Goal: Task Accomplishment & Management: Use online tool/utility

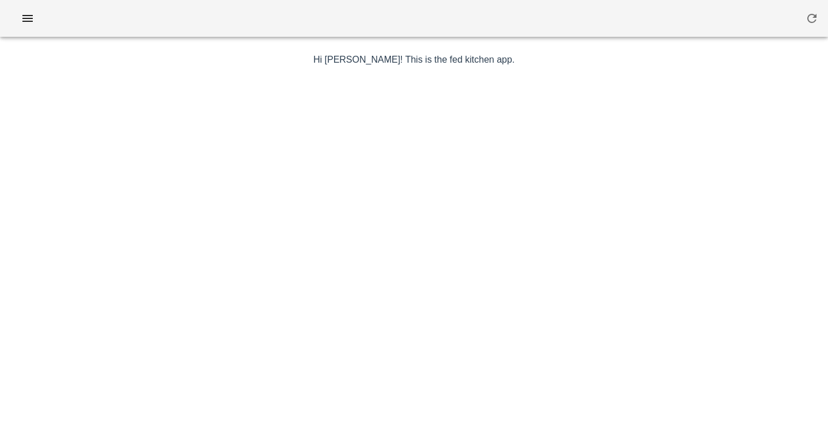
click at [371, 33] on div at bounding box center [414, 18] width 828 height 37
click at [32, 20] on icon "button" at bounding box center [28, 18] width 14 height 14
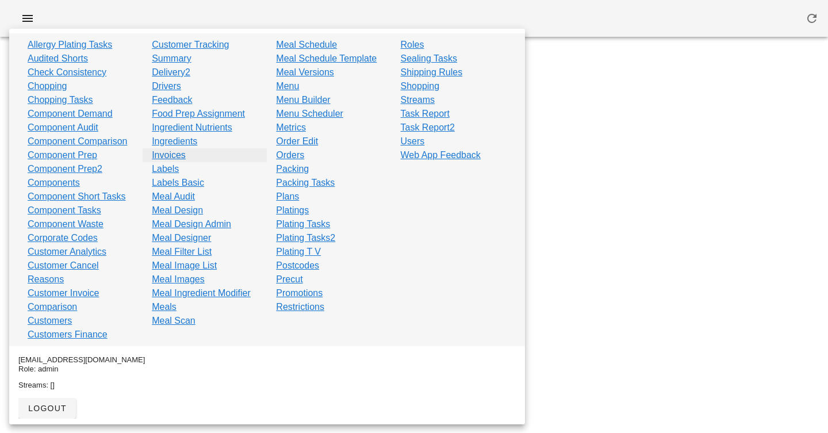
click at [174, 153] on link "Invoices" at bounding box center [169, 155] width 34 height 14
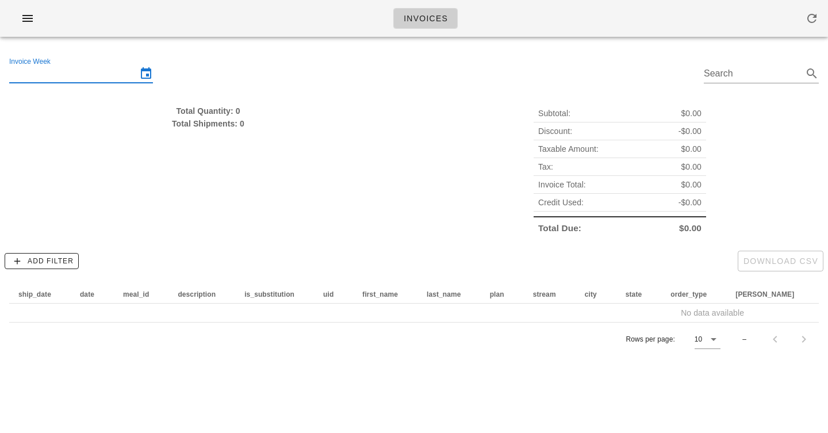
click at [77, 71] on input "Invoice Week" at bounding box center [73, 73] width 128 height 18
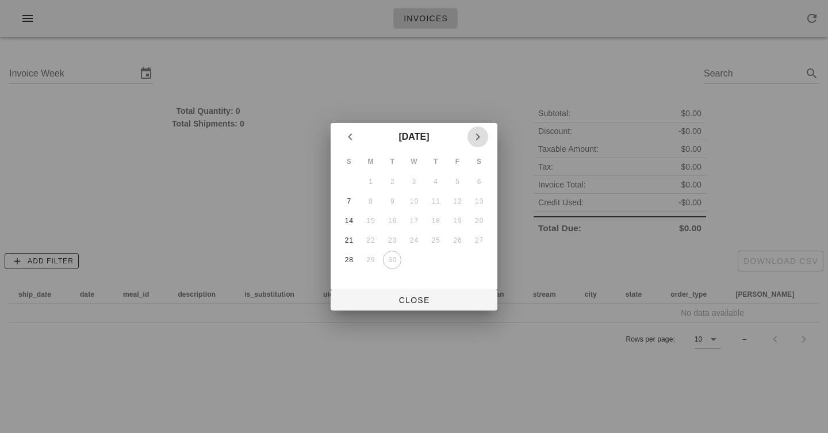
click at [471, 131] on icon "Next month" at bounding box center [478, 137] width 14 height 14
click at [348, 199] on div "5" at bounding box center [349, 201] width 18 height 8
click at [340, 192] on button "5" at bounding box center [349, 201] width 18 height 18
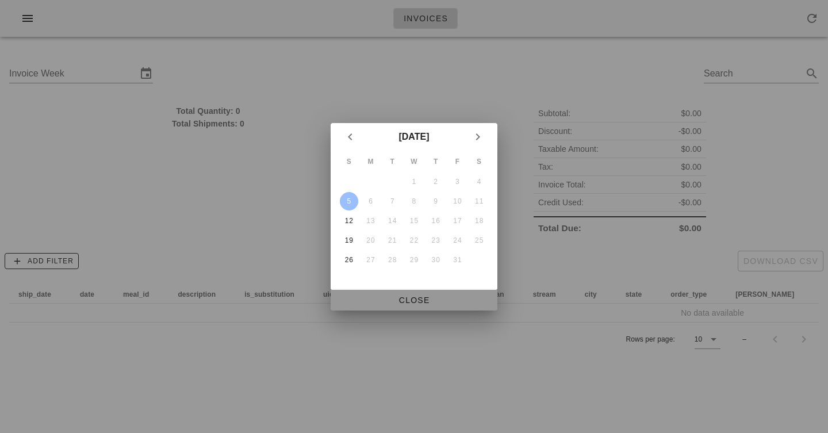
click at [398, 302] on span "Close" at bounding box center [414, 299] width 148 height 9
type input "Sunday October 5"
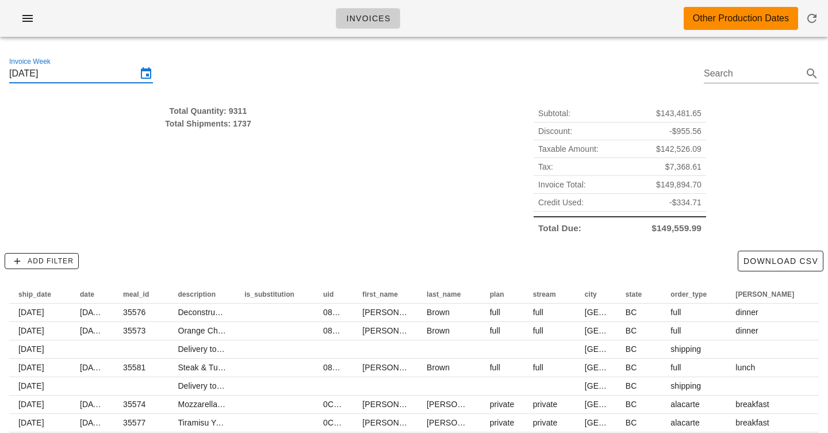
click at [308, 176] on div "Total Quantity: 9311 Total Shipments: 1737" at bounding box center [208, 171] width 412 height 146
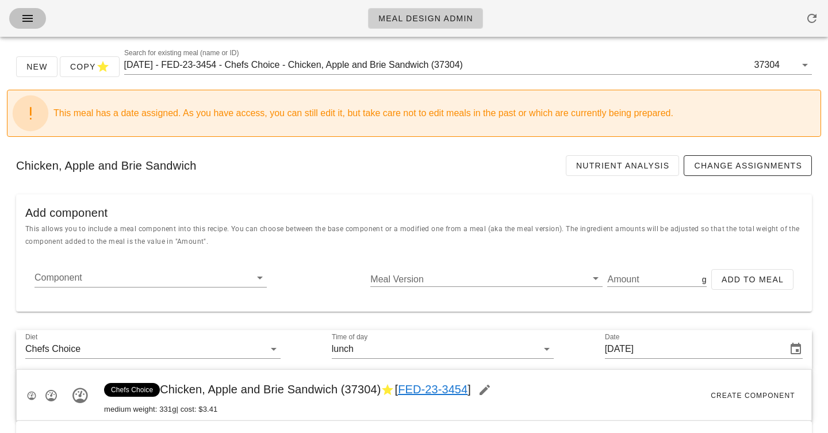
click at [19, 20] on span "button" at bounding box center [27, 18] width 18 height 14
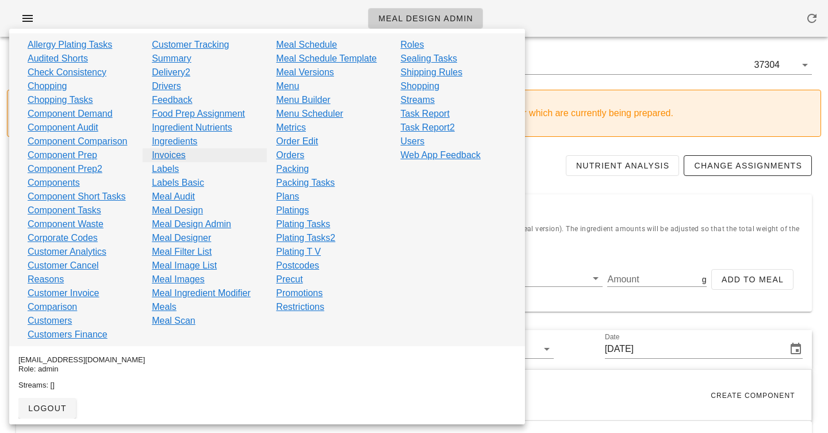
click at [171, 153] on link "Invoices" at bounding box center [169, 155] width 34 height 14
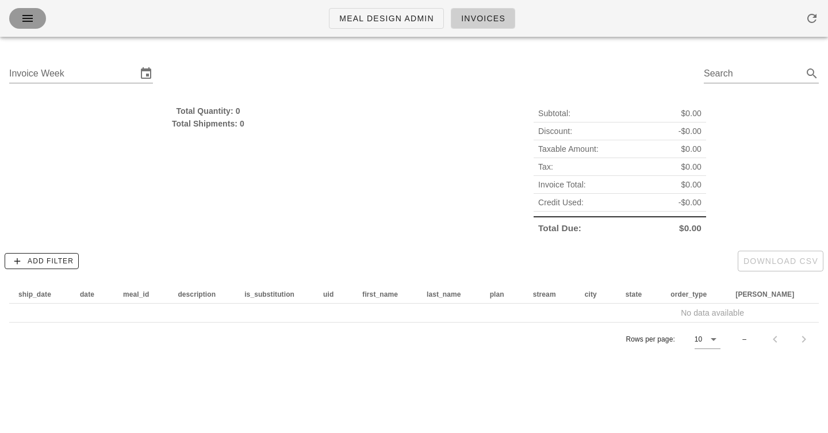
click at [29, 16] on icon "button" at bounding box center [28, 18] width 14 height 14
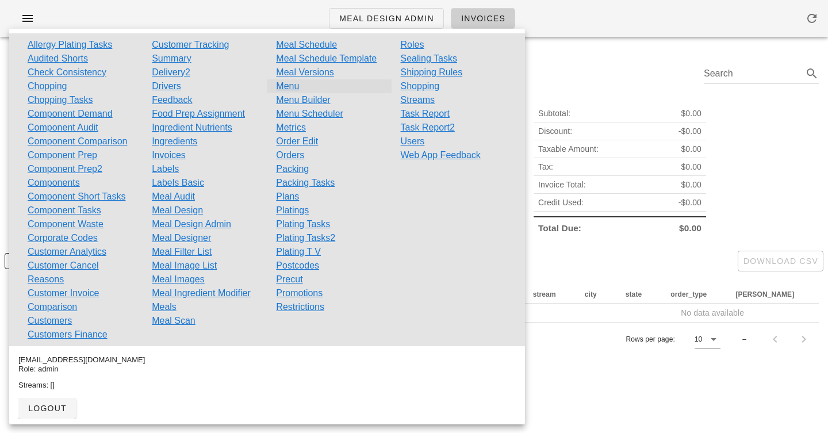
click at [297, 86] on link "Menu" at bounding box center [287, 86] width 23 height 14
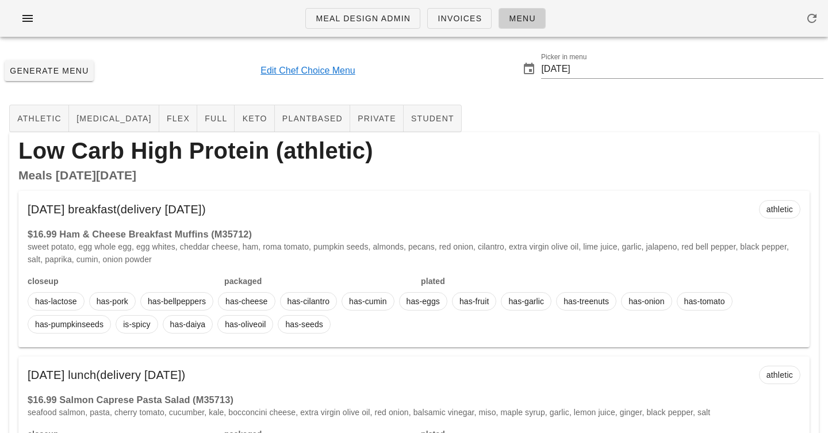
click at [322, 67] on link "Edit Chef Choice Menu" at bounding box center [307, 71] width 95 height 14
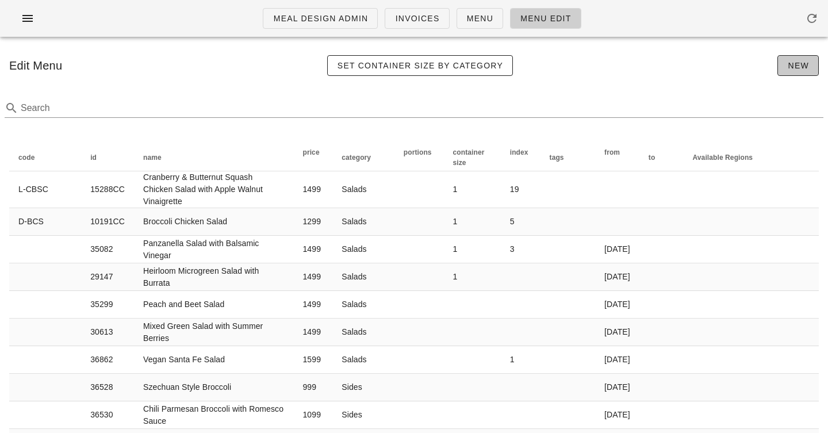
click at [780, 67] on button "New" at bounding box center [797, 65] width 41 height 21
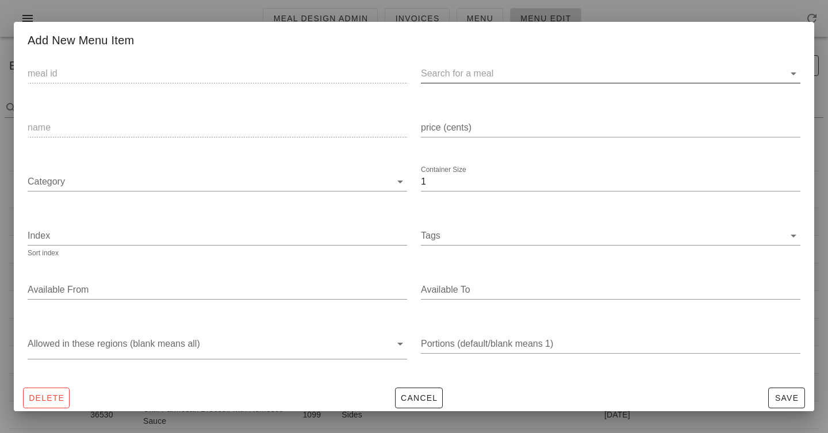
click at [442, 72] on input "text" at bounding box center [601, 73] width 361 height 18
paste input "37304"
type input "37304"
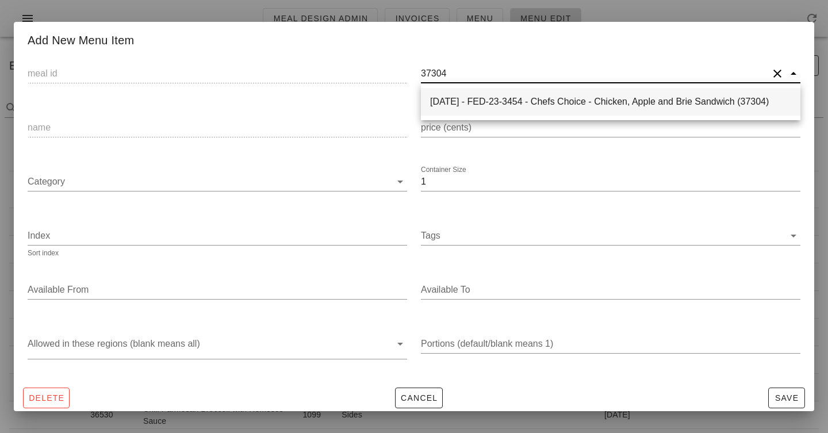
click at [459, 103] on div "2025-01-05 - FED-23-3454 - Chefs Choice - Chicken, Apple and Brie Sandwich (373…" at bounding box center [610, 101] width 361 height 11
type input "37304"
type input "2025-01-05 - FED-23-3454 - Chefs Choice - Chicken, Apple and Brie Sandwich (373…"
type input "Chicken, Apple and Brie Sandwich"
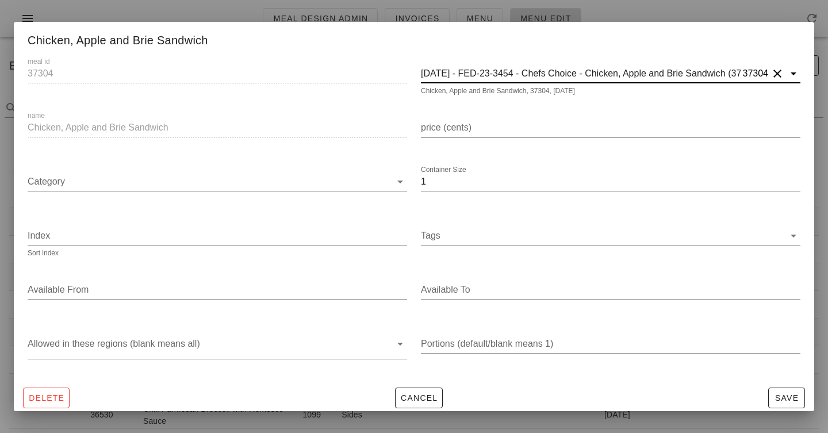
type input "2025-01-05 - FED-23-3454 - Chefs Choice - Chicken, Apple and Brie Sandwich (373…"
click at [456, 128] on input "price (cents)" at bounding box center [610, 127] width 379 height 18
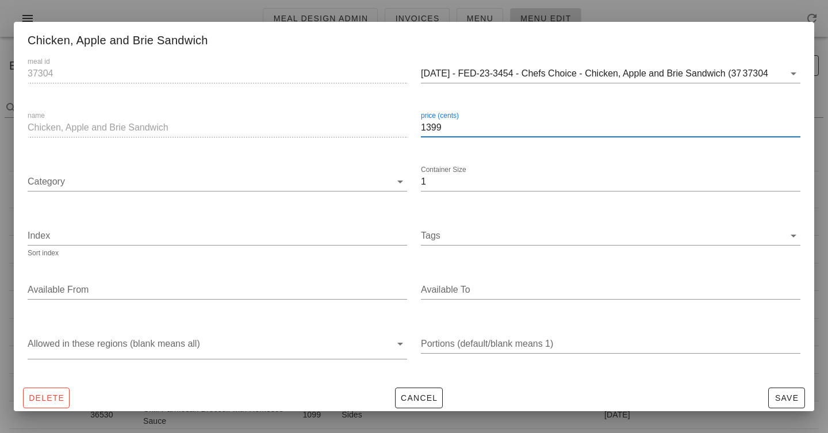
type input "1399"
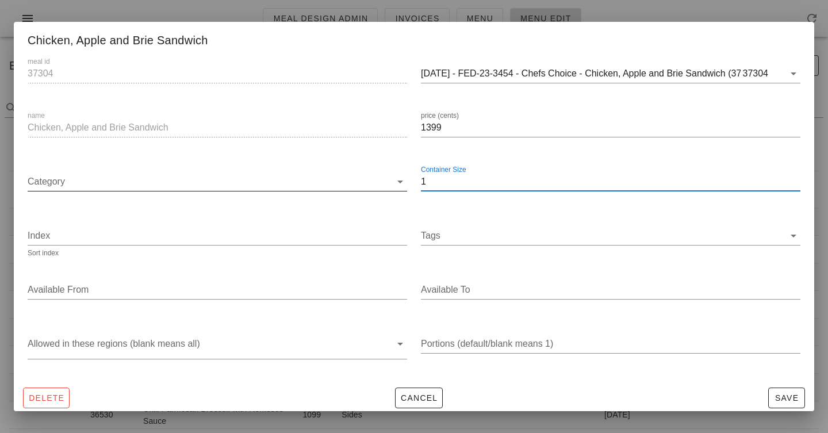
click at [172, 178] on input "Category" at bounding box center [209, 181] width 363 height 18
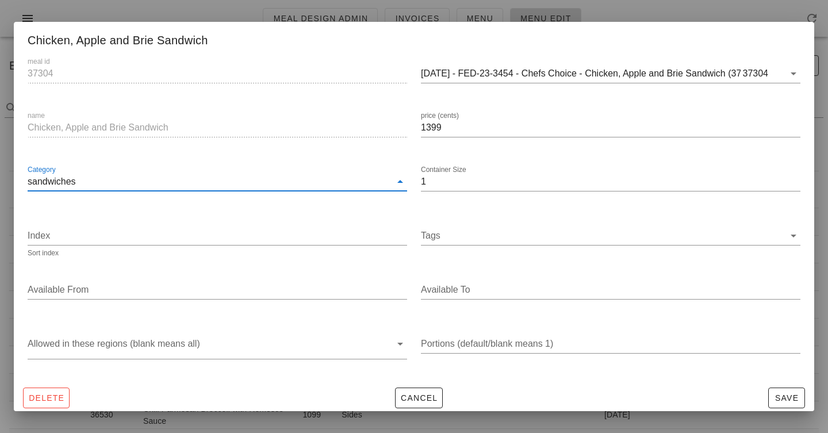
drag, startPoint x: 33, startPoint y: 182, endPoint x: 19, endPoint y: 182, distance: 14.4
click at [19, 182] on div "meal id 37304 2025-01-05 - FED-23-3454 - Chefs Choice - Chicken, Apple and Brie…" at bounding box center [414, 215] width 800 height 334
type input "sandwiches"
click at [83, 151] on div "name Chicken, Apple and Brie Sandwich" at bounding box center [217, 129] width 393 height 54
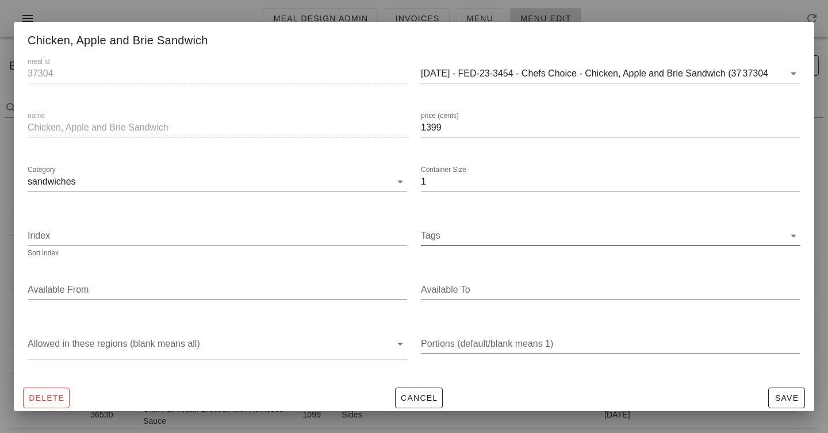
click at [450, 243] on input "Tags" at bounding box center [602, 235] width 363 height 18
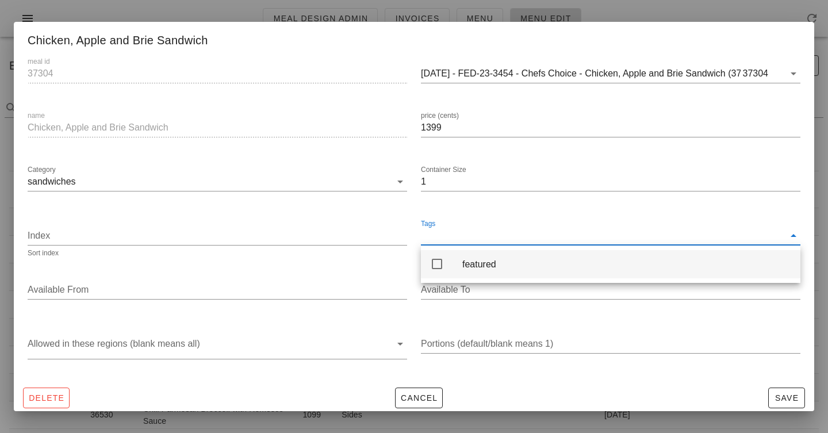
click at [450, 258] on div "featured" at bounding box center [610, 264] width 379 height 28
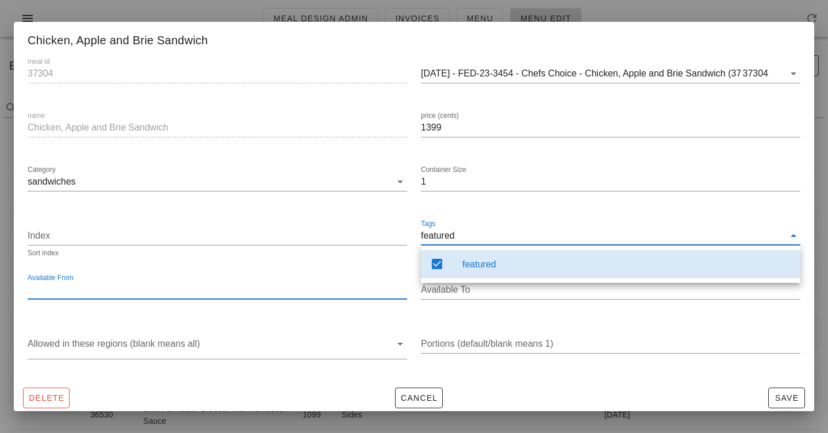
click at [328, 291] on input "Available From" at bounding box center [216, 289] width 377 height 18
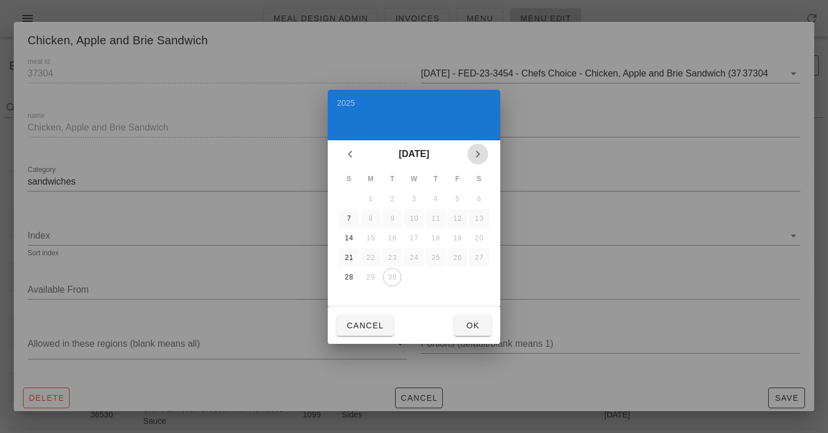
click at [482, 157] on icon "Next month" at bounding box center [478, 154] width 14 height 14
click at [348, 221] on div "5" at bounding box center [349, 218] width 18 height 8
click at [471, 334] on button "Ok" at bounding box center [472, 325] width 37 height 21
type input "2025-10-05"
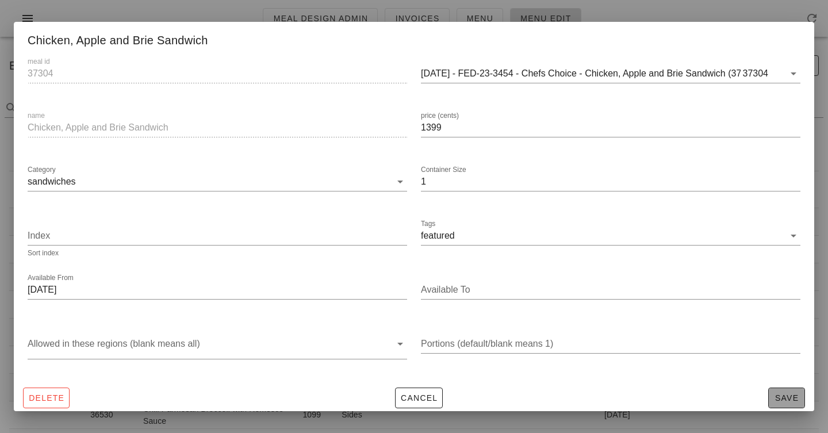
click at [792, 390] on button "Save" at bounding box center [786, 397] width 37 height 21
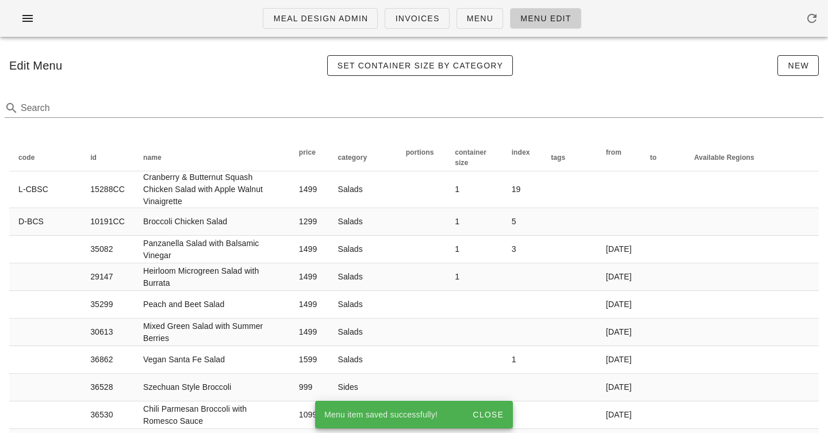
click at [213, 72] on div "Edit Menu Set Container Size by Category New" at bounding box center [414, 65] width 828 height 39
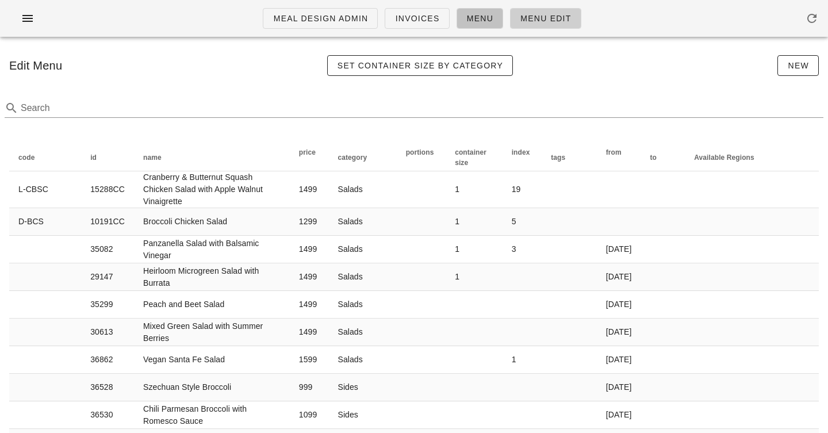
click at [474, 20] on span "Menu" at bounding box center [479, 18] width 27 height 9
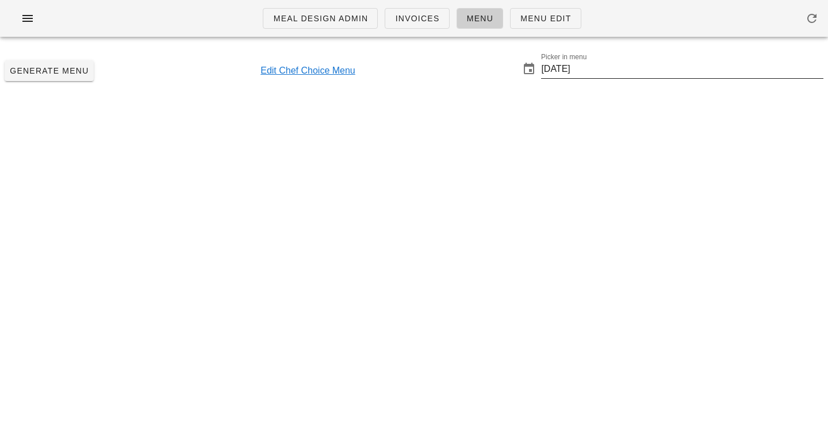
click at [633, 66] on input "[DATE]" at bounding box center [682, 69] width 282 height 18
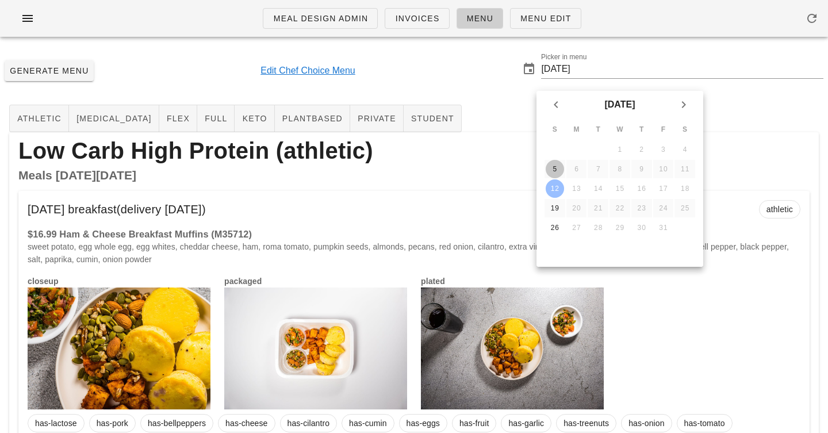
click at [552, 170] on div "5" at bounding box center [554, 169] width 18 height 8
type input "2025-10-05"
click at [489, 77] on div "Generate Menu Edit Chef Choice Menu Picker in menu 2025-10-05" at bounding box center [414, 70] width 828 height 49
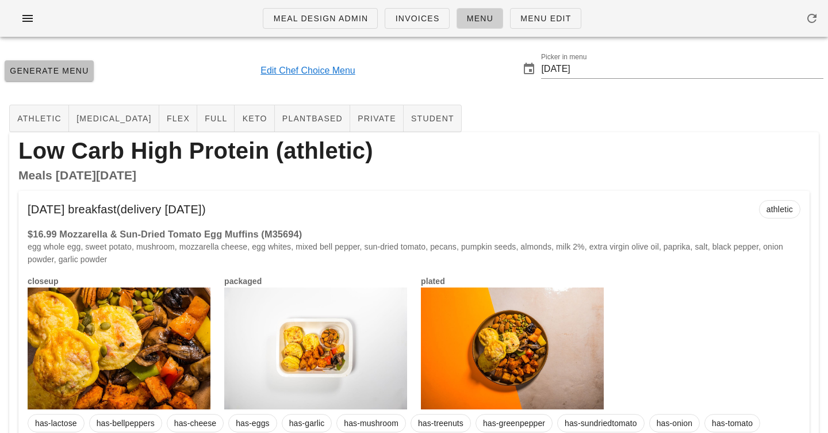
click at [82, 68] on span "Generate Menu" at bounding box center [49, 70] width 80 height 9
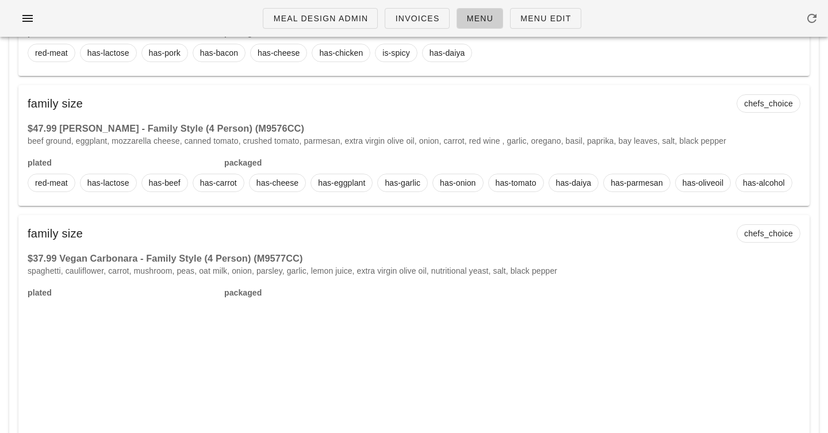
scroll to position [27400, 0]
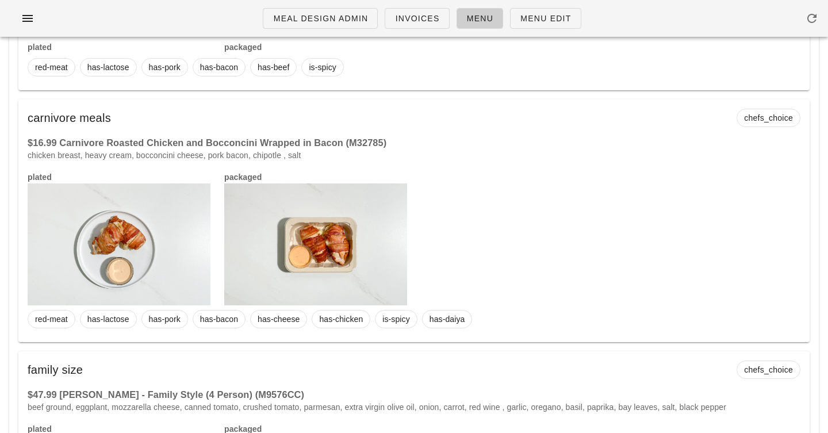
click at [438, 164] on div "plated packaged" at bounding box center [414, 238] width 786 height 148
click at [573, 164] on div "plated packaged" at bounding box center [414, 238] width 786 height 148
click at [197, 99] on div "carnivore meals chefs_choice" at bounding box center [413, 117] width 791 height 37
click at [17, 18] on button "button" at bounding box center [27, 18] width 37 height 21
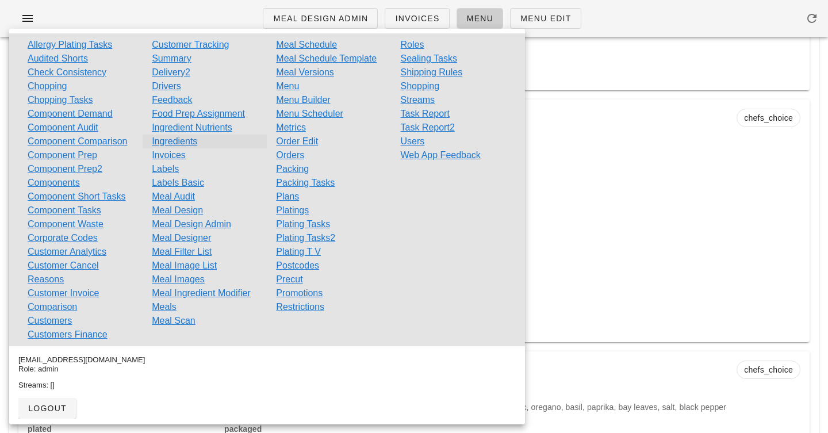
click at [175, 143] on link "Ingredients" at bounding box center [174, 141] width 45 height 14
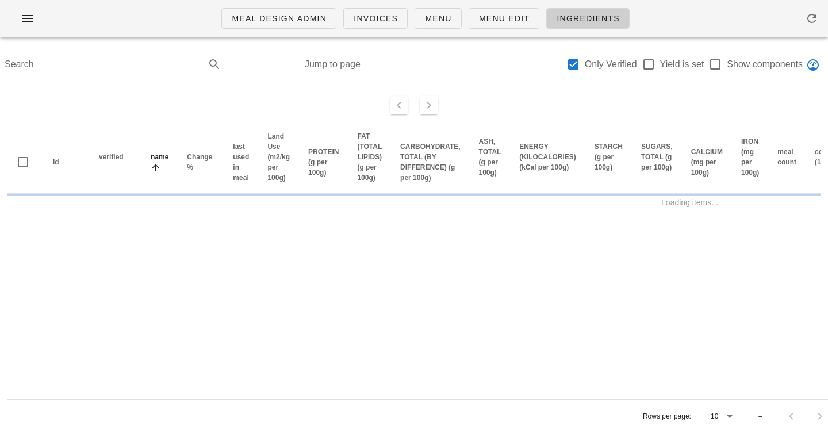
click at [130, 59] on input "Search" at bounding box center [104, 64] width 198 height 18
click at [130, 69] on input "Search" at bounding box center [104, 64] width 198 height 18
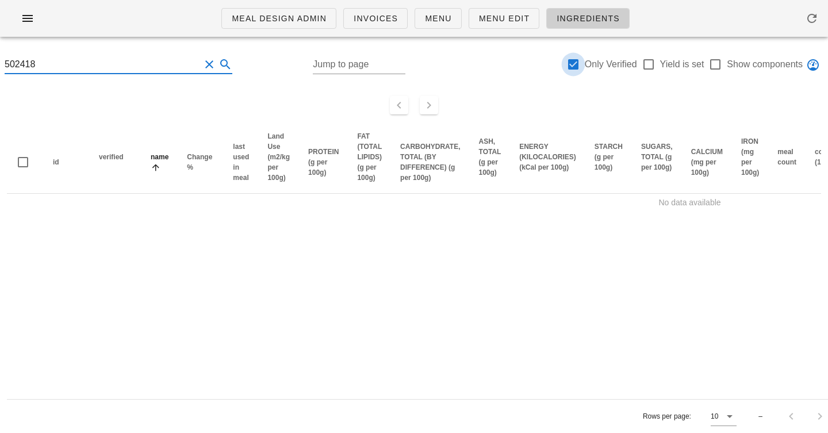
type input "502418"
click at [571, 56] on div at bounding box center [573, 65] width 20 height 20
checkbox input "false"
click at [149, 67] on input "502418" at bounding box center [102, 64] width 195 height 18
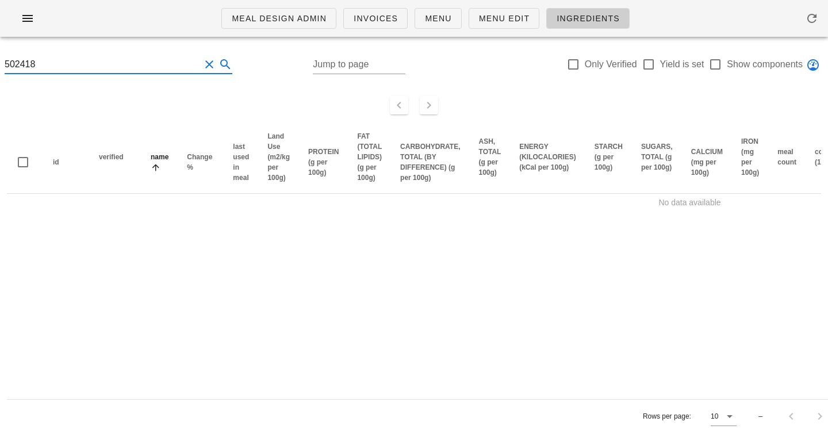
click at [149, 67] on input "502418" at bounding box center [102, 64] width 195 height 18
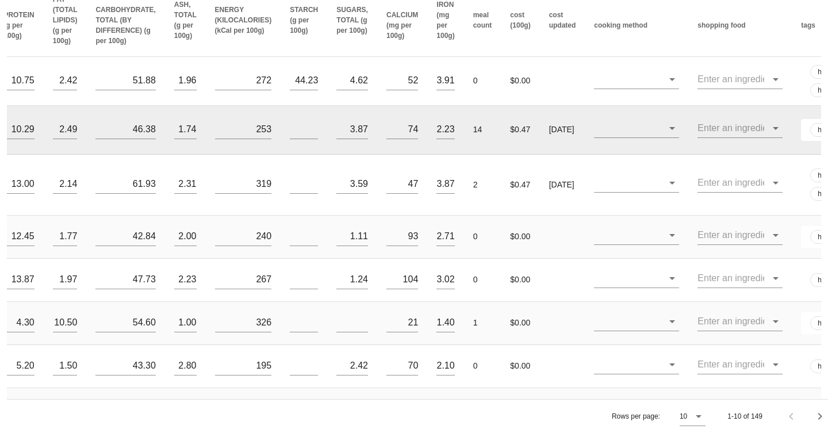
scroll to position [0, 569]
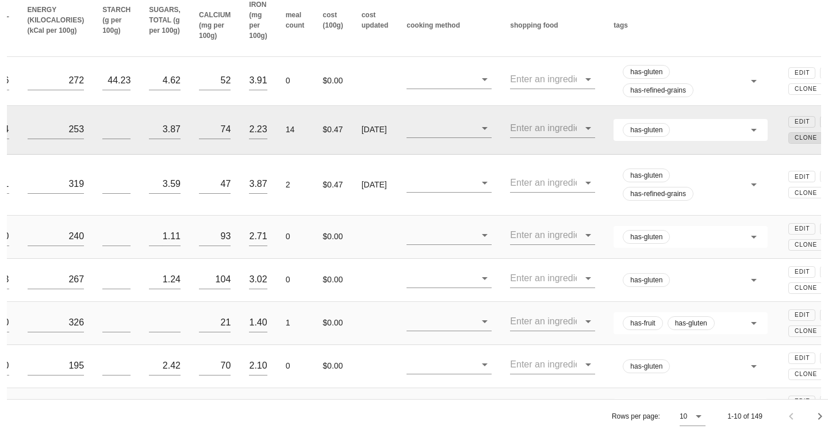
type input "bread"
click at [794, 141] on span "Clone" at bounding box center [805, 137] width 23 height 6
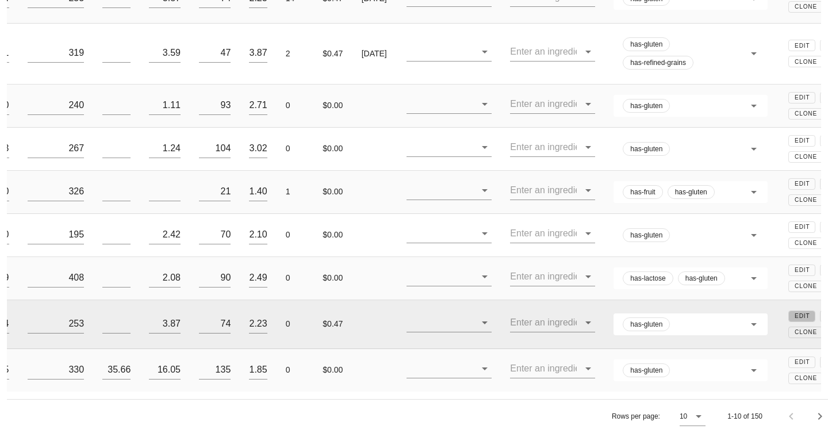
click at [794, 313] on span "Edit" at bounding box center [802, 316] width 16 height 6
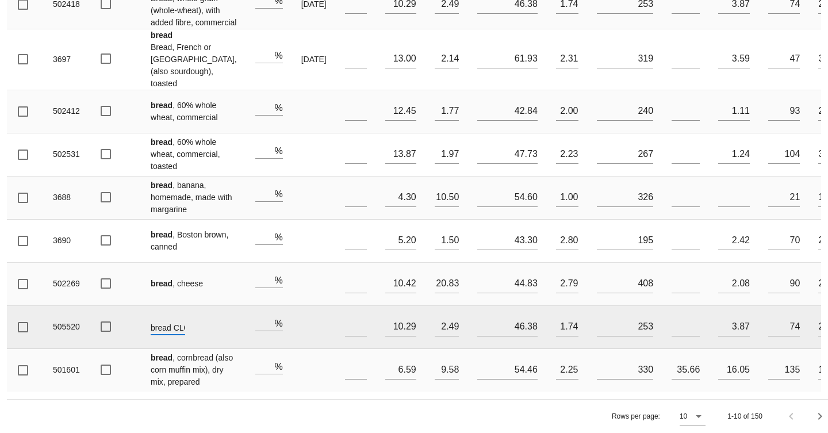
scroll to position [0, 16]
click at [168, 320] on input "bread CLONE" at bounding box center [168, 327] width 34 height 15
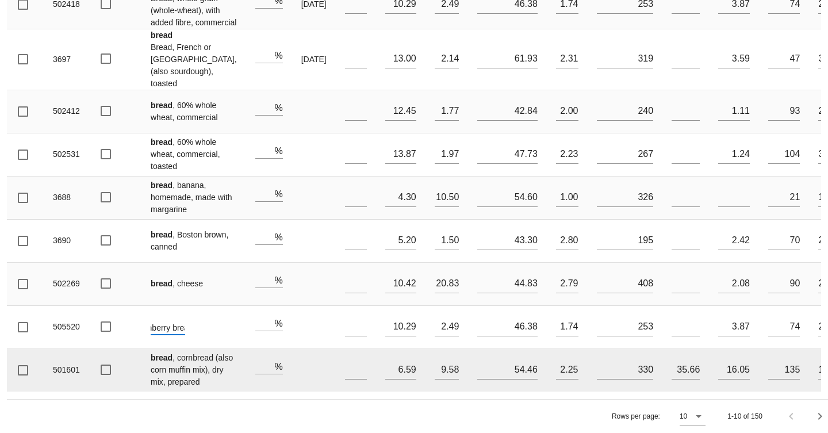
scroll to position [0, 24]
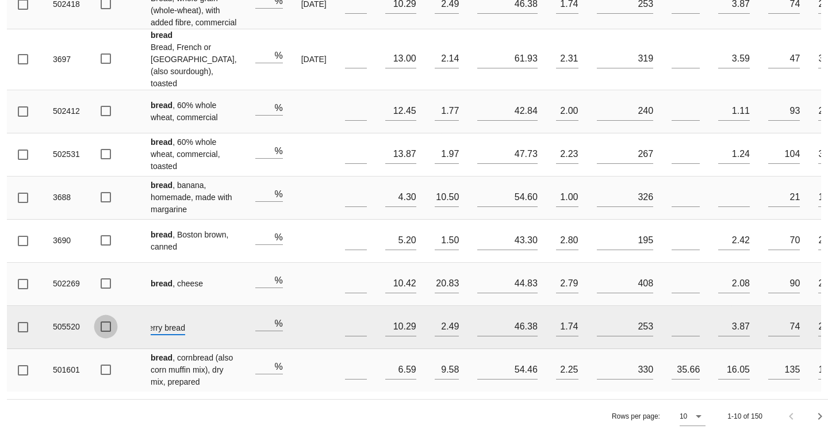
drag, startPoint x: 153, startPoint y: 300, endPoint x: 95, endPoint y: 298, distance: 58.1
click at [95, 306] on tr "505520 Cranberry bread % 10.29 2.49 46.38 1.74 253 3.87 74 2.23 0 $0.47 has-glu…" at bounding box center [728, 327] width 1442 height 43
type input "cranberry bread"
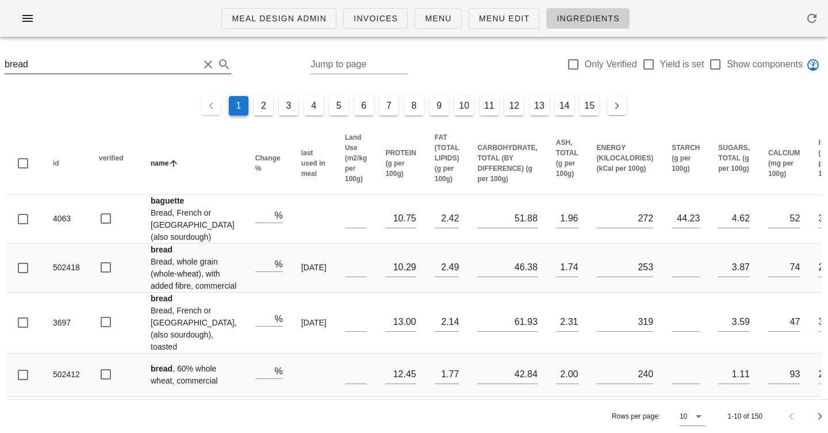
click at [112, 66] on input "bread" at bounding box center [102, 64] width 194 height 18
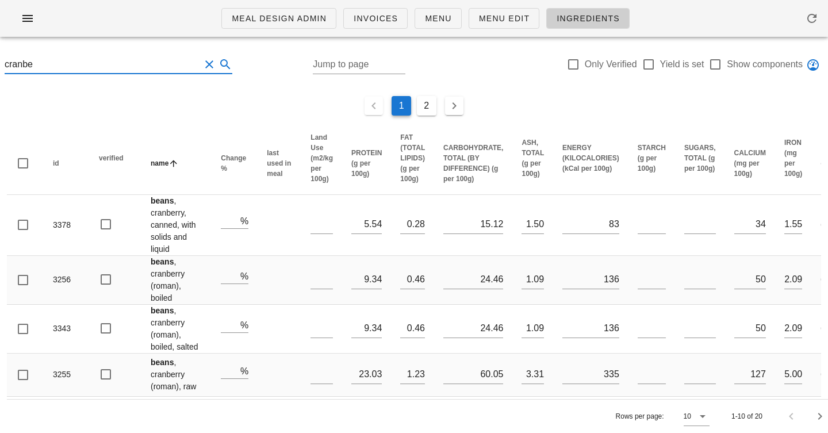
type input "cranbe"
click at [461, 80] on div at bounding box center [445, 66] width 80 height 40
click at [218, 95] on ul "1 2" at bounding box center [413, 105] width 805 height 25
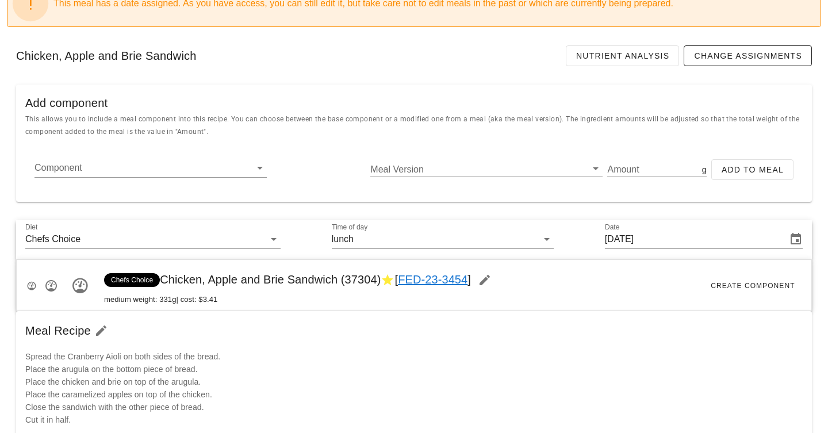
scroll to position [128, 0]
